Goal: Information Seeking & Learning: Learn about a topic

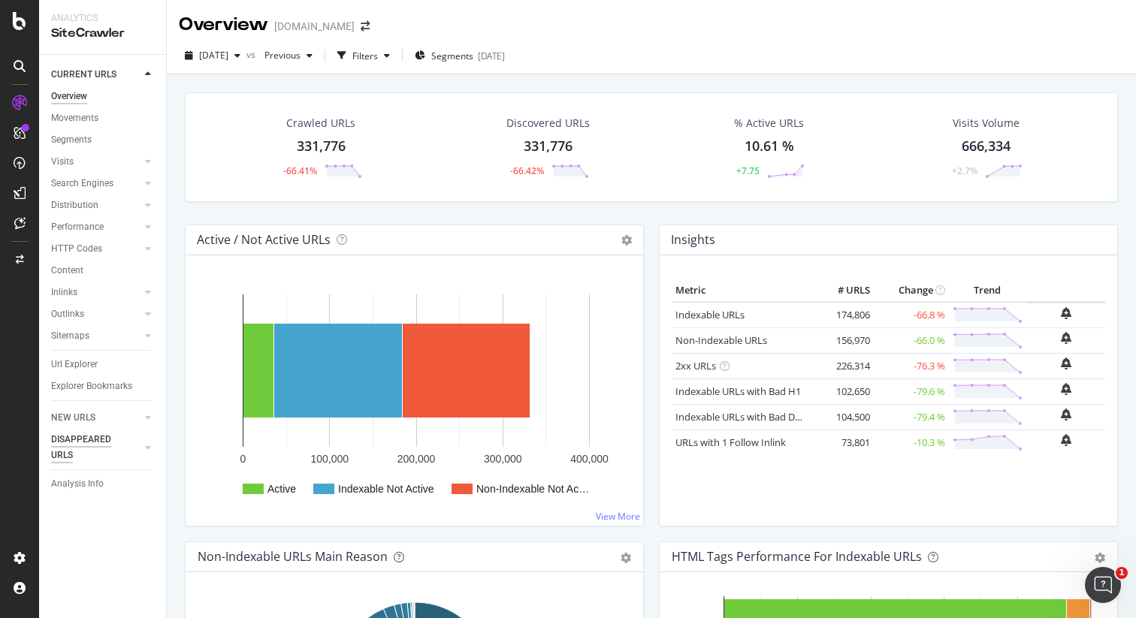
click at [83, 436] on div "DISAPPEARED URLS" at bounding box center [89, 448] width 76 height 32
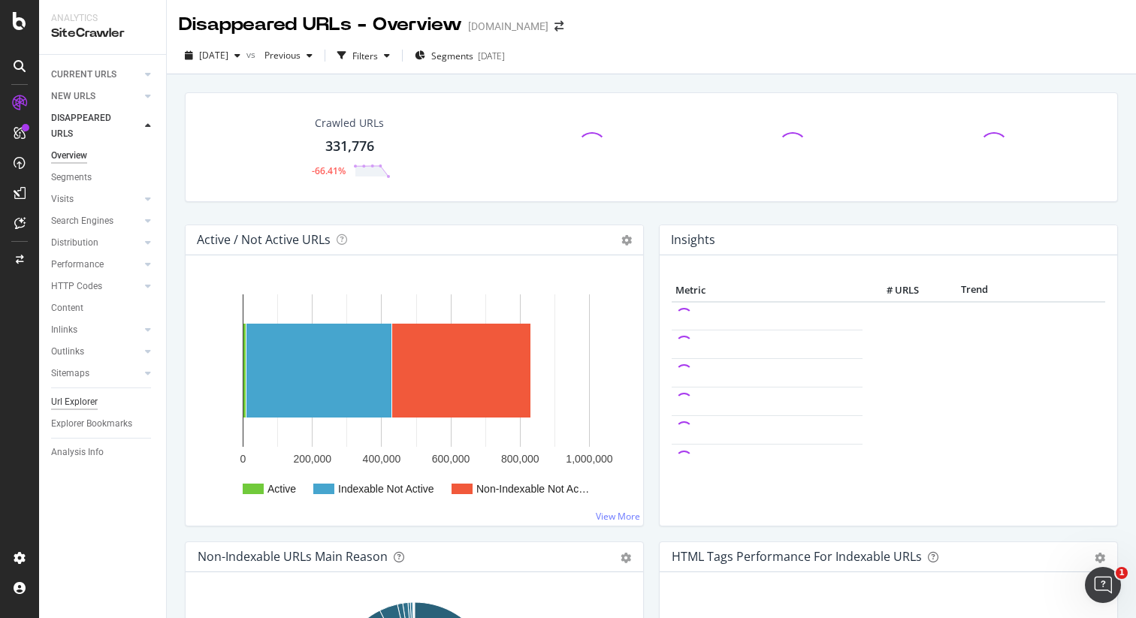
click at [81, 403] on div "Url Explorer" at bounding box center [74, 402] width 47 height 16
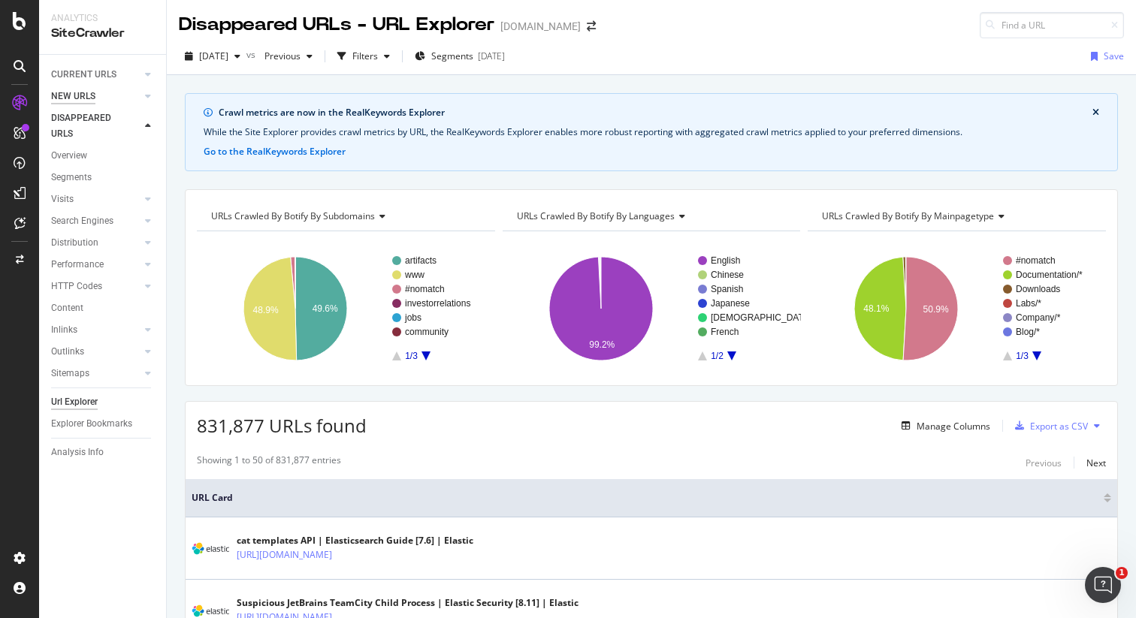
click at [77, 97] on div "NEW URLS" at bounding box center [73, 97] width 44 height 16
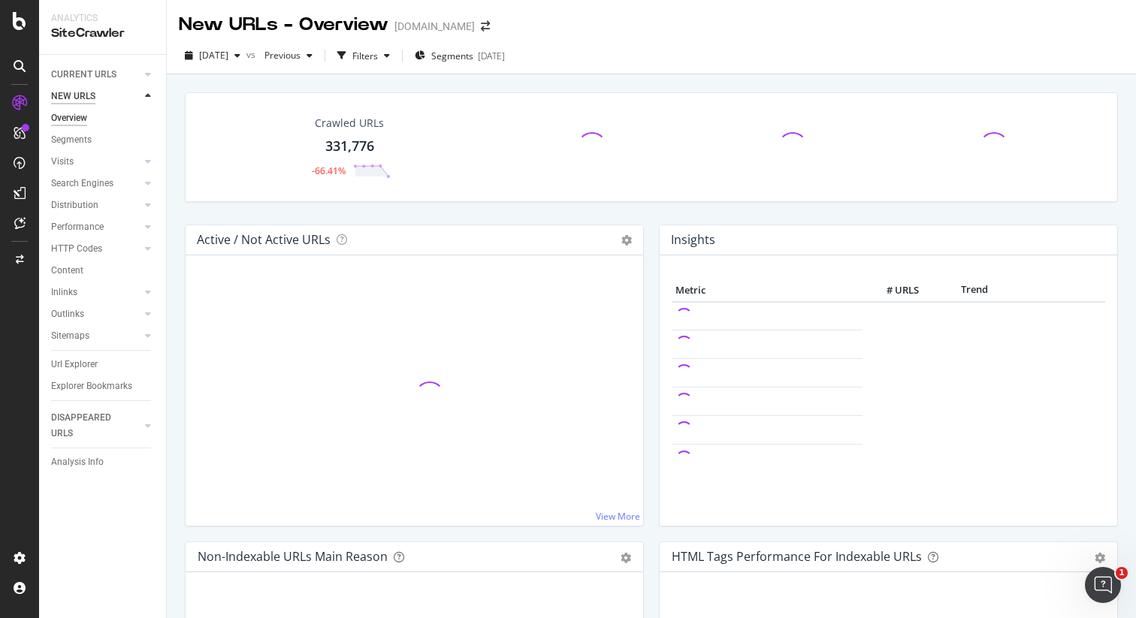
click at [72, 95] on div "NEW URLS" at bounding box center [73, 97] width 44 height 16
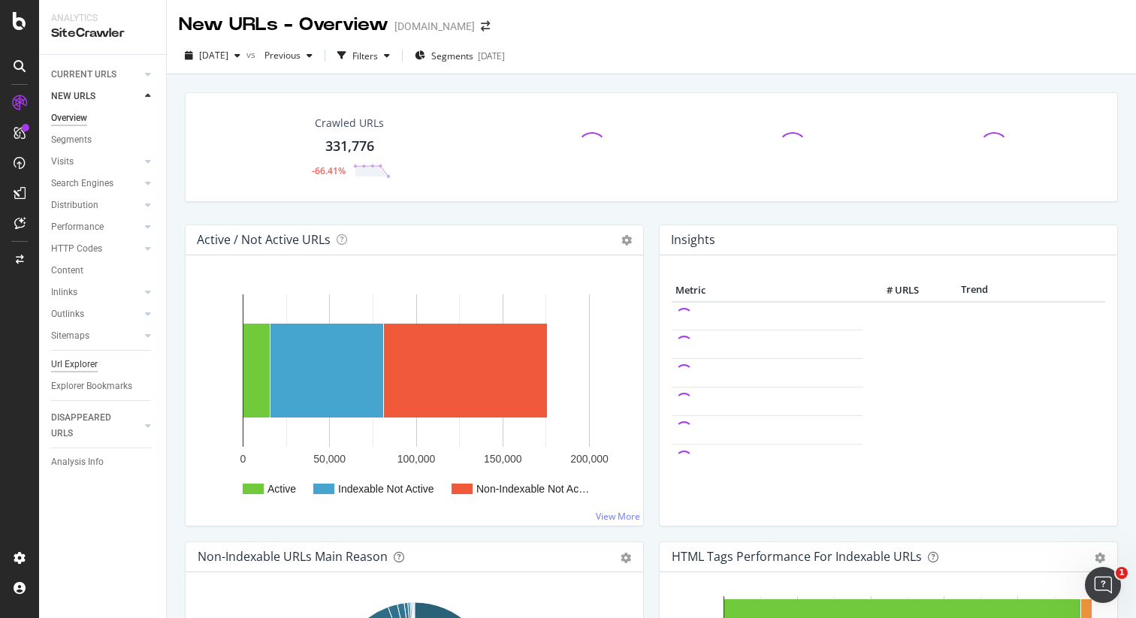
click at [77, 366] on div "Url Explorer" at bounding box center [74, 365] width 47 height 16
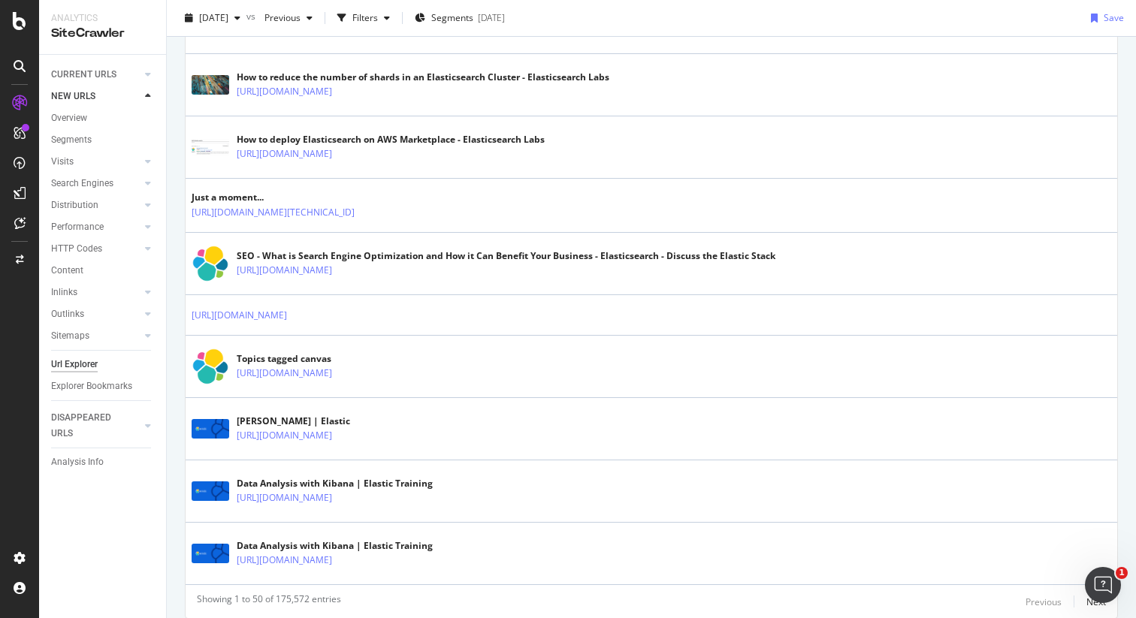
scroll to position [2841, 0]
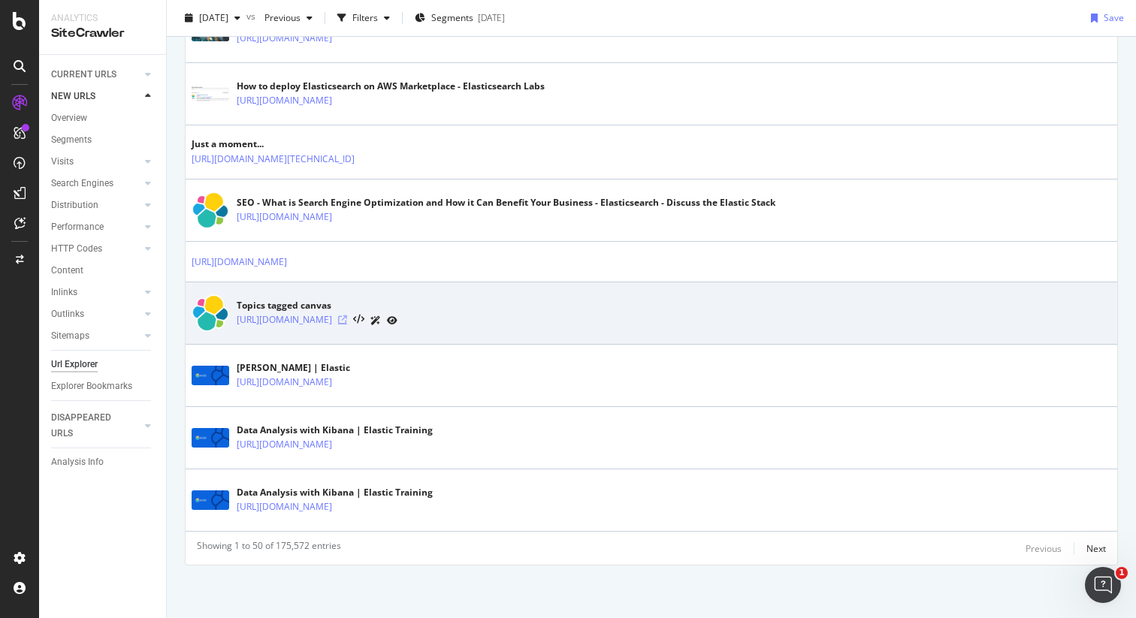
click at [347, 320] on icon at bounding box center [342, 319] width 9 height 9
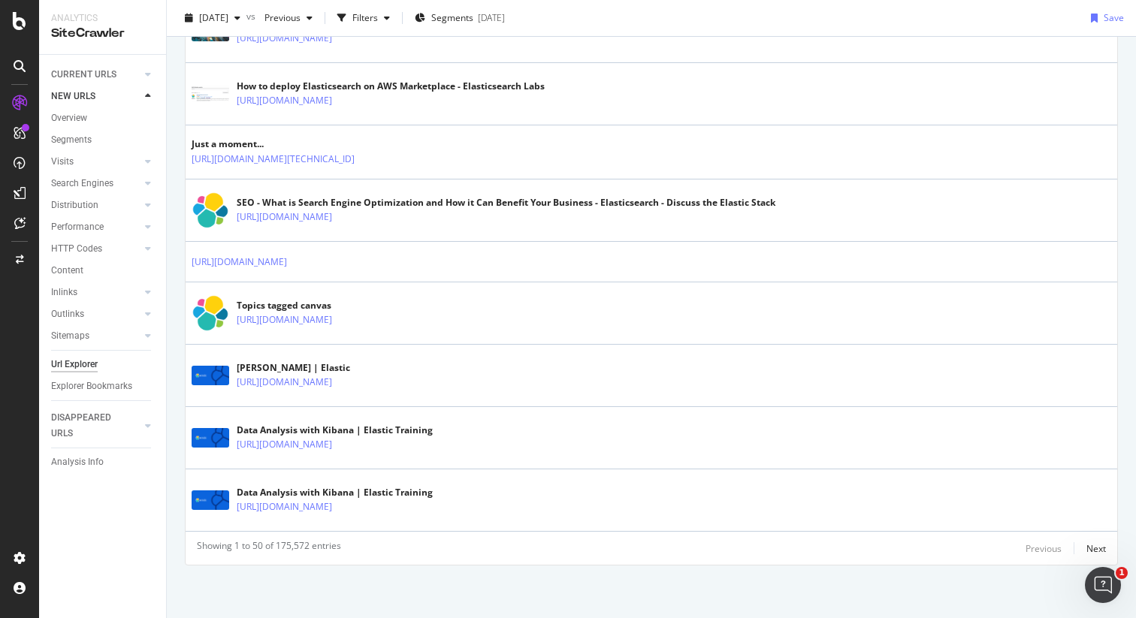
click at [21, 131] on icon at bounding box center [20, 133] width 12 height 12
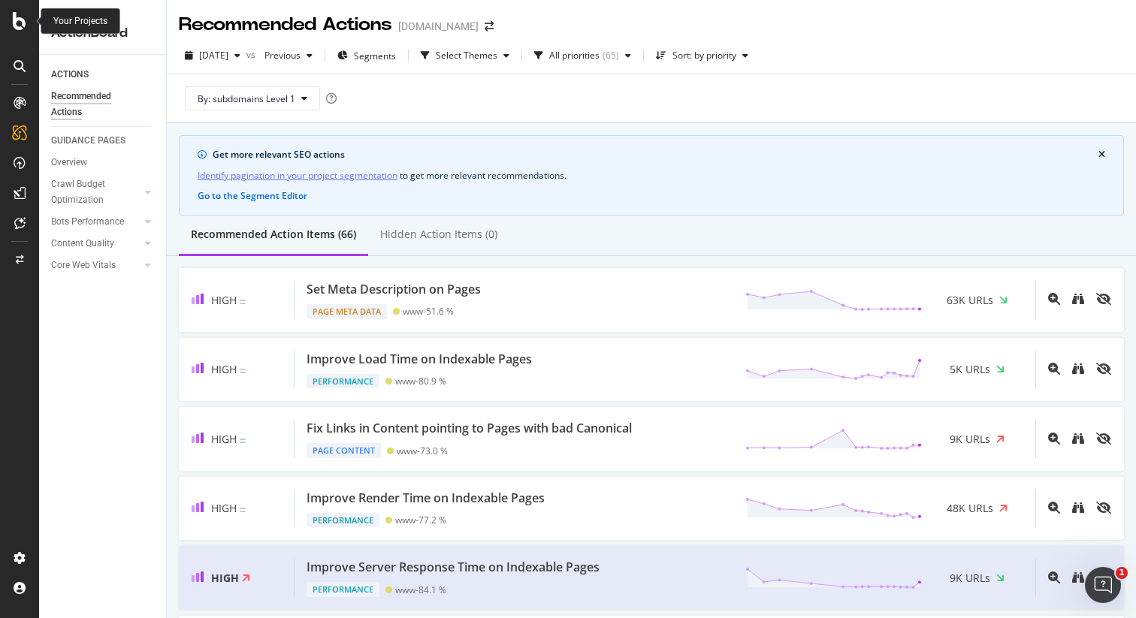
click at [25, 17] on icon at bounding box center [20, 21] width 14 height 18
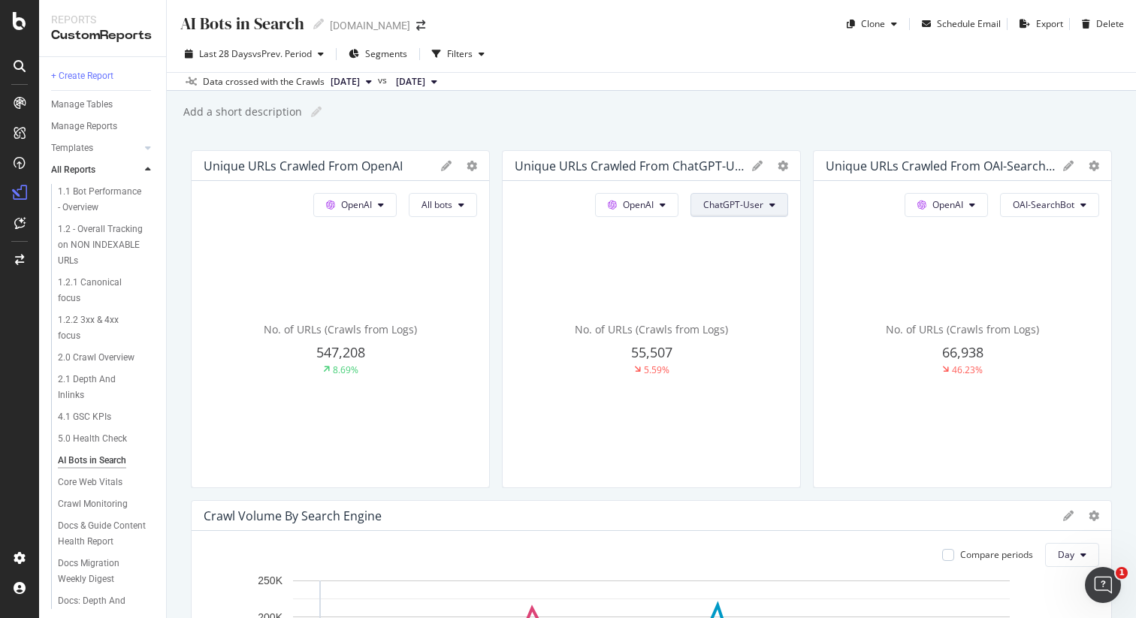
click at [762, 204] on span "ChatGPT-User" at bounding box center [733, 204] width 60 height 13
click at [742, 127] on div "AI Bots in Search AI Bots in Search [DOMAIN_NAME] Clone Schedule Email Export D…" at bounding box center [651, 309] width 969 height 618
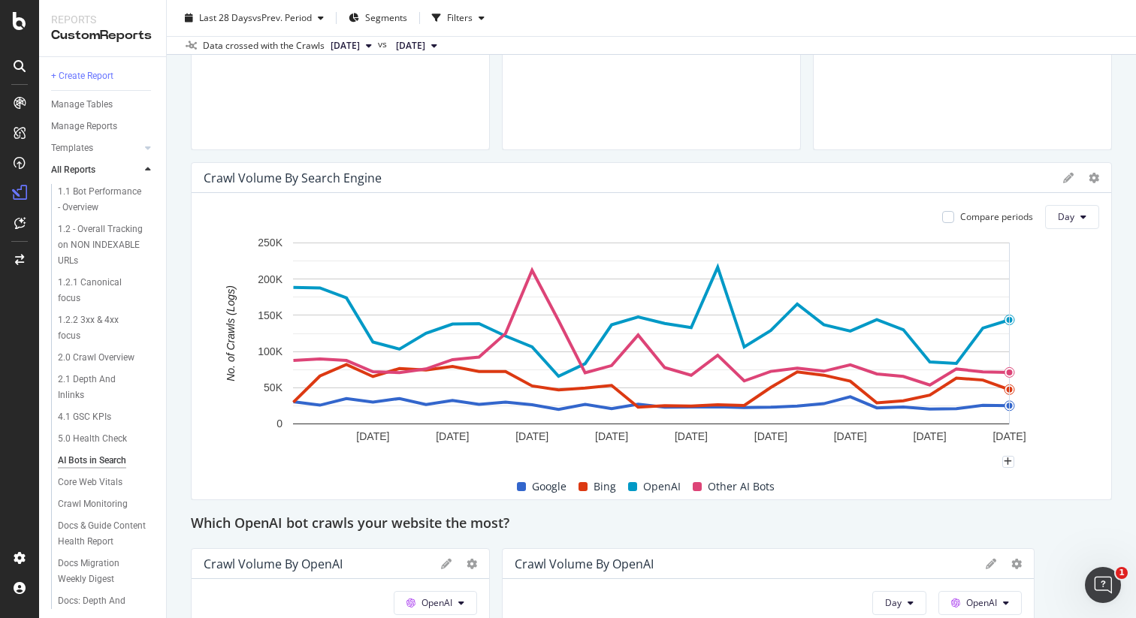
scroll to position [335, 0]
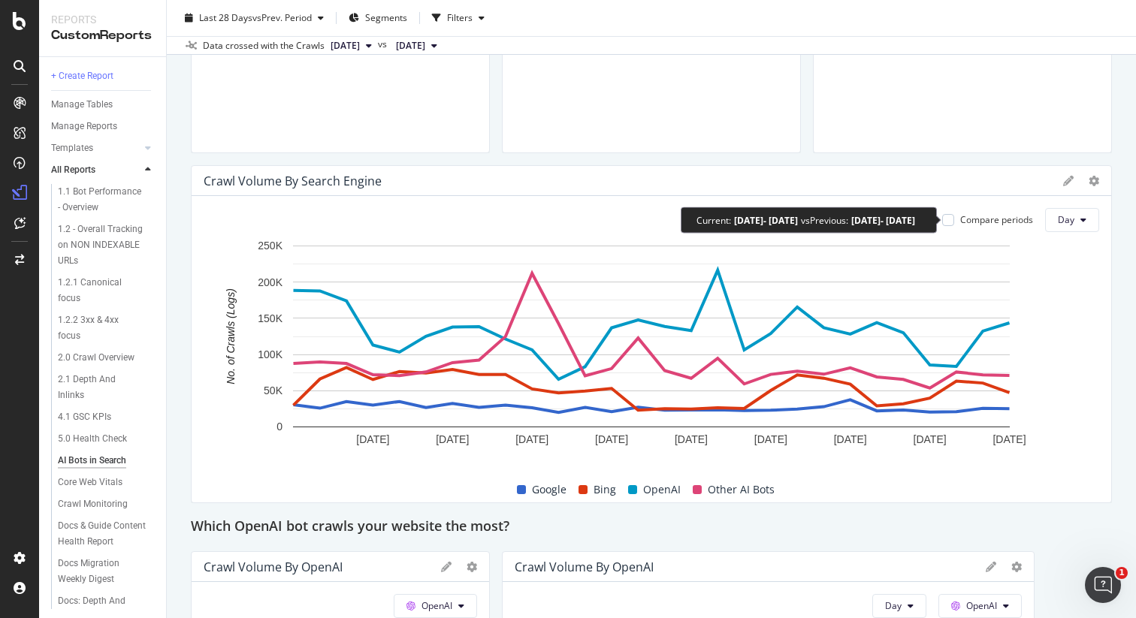
click at [1012, 220] on div "Compare periods" at bounding box center [996, 219] width 73 height 13
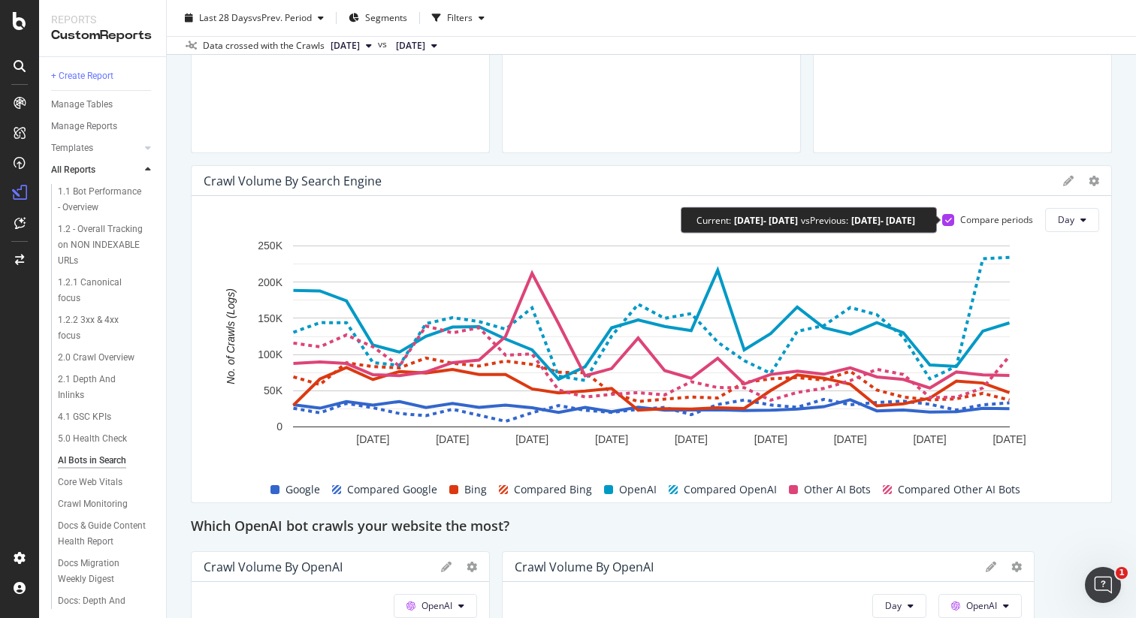
click at [1003, 220] on div "Compare periods" at bounding box center [996, 219] width 73 height 13
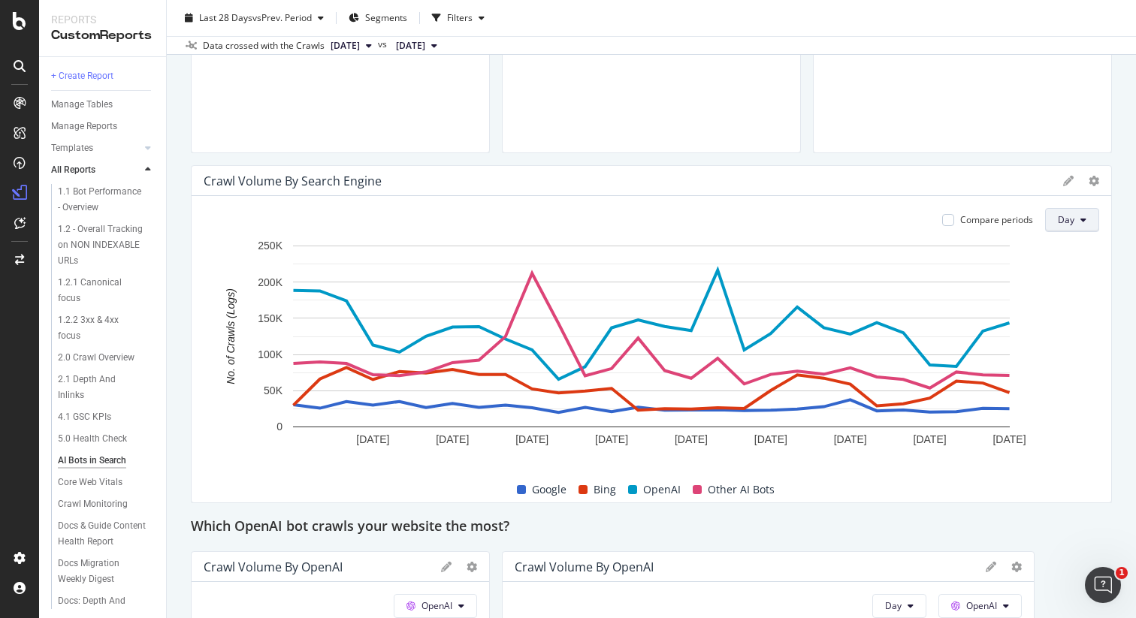
click at [1070, 215] on span "Day" at bounding box center [1066, 219] width 17 height 13
click at [1079, 297] on div "Month" at bounding box center [1071, 305] width 51 height 22
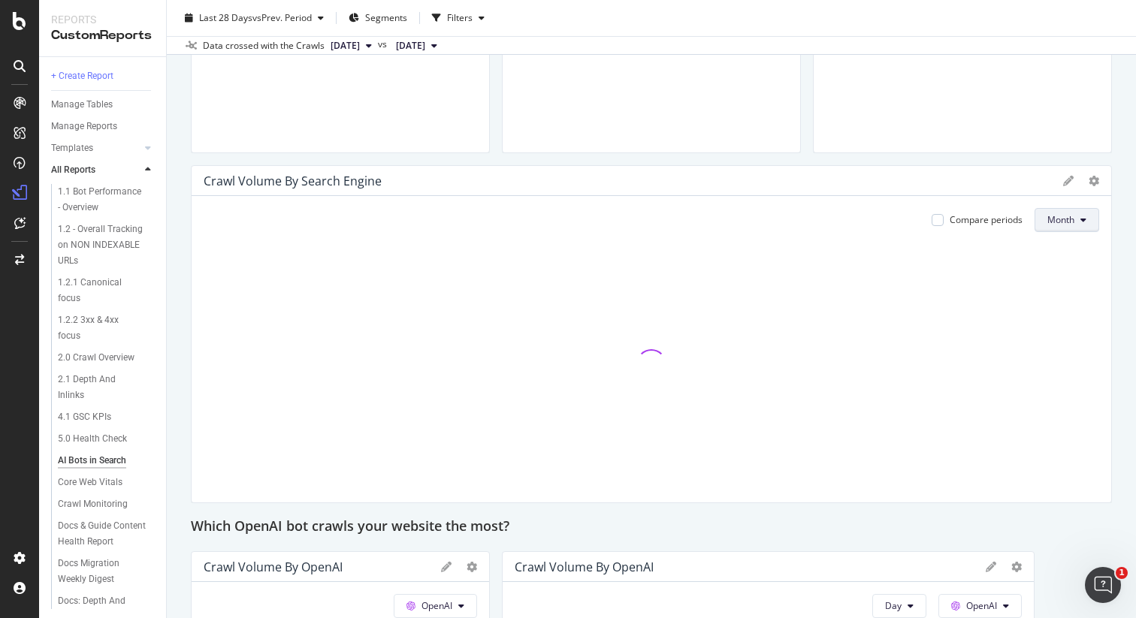
click at [1091, 231] on button "Month" at bounding box center [1066, 220] width 65 height 24
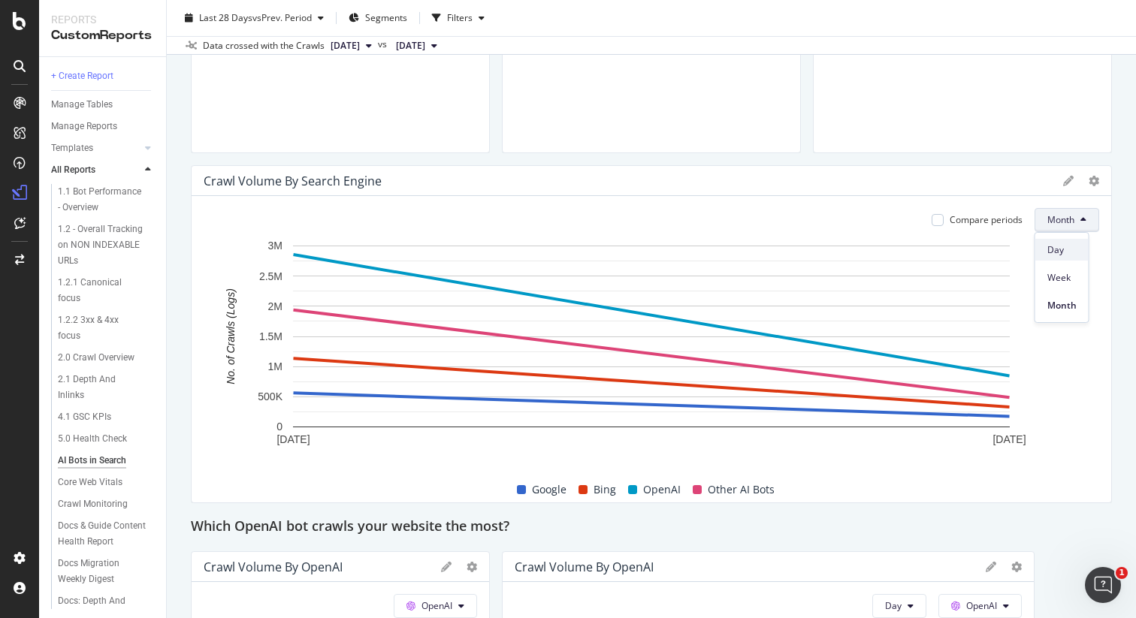
click at [1075, 247] on span "Day" at bounding box center [1061, 250] width 29 height 14
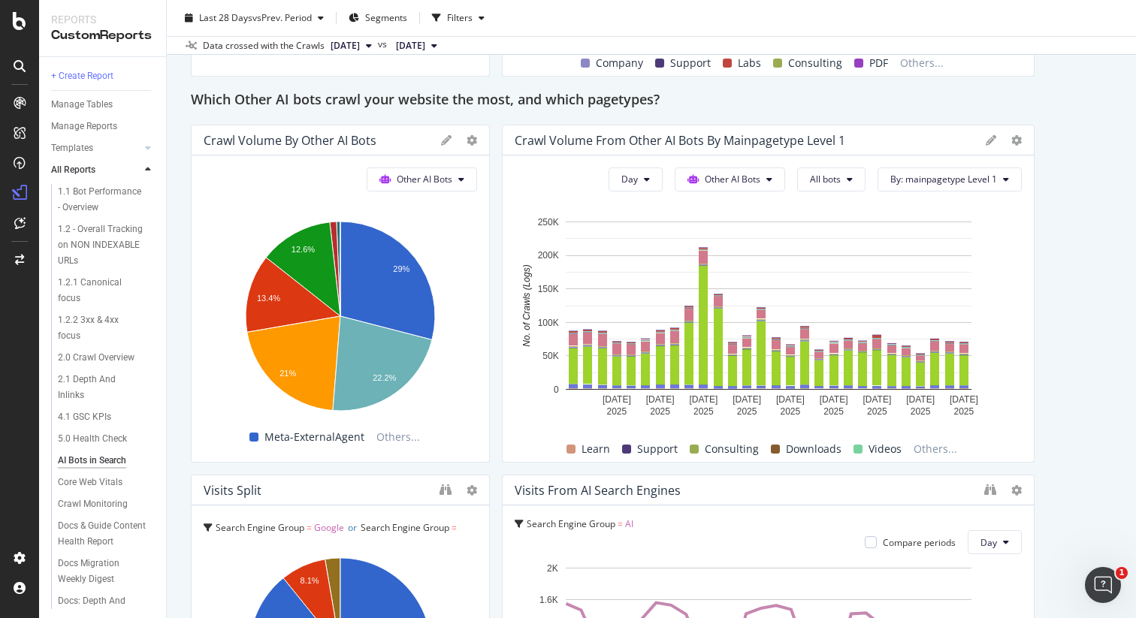
scroll to position [1534, 0]
